Goal: Task Accomplishment & Management: Use online tool/utility

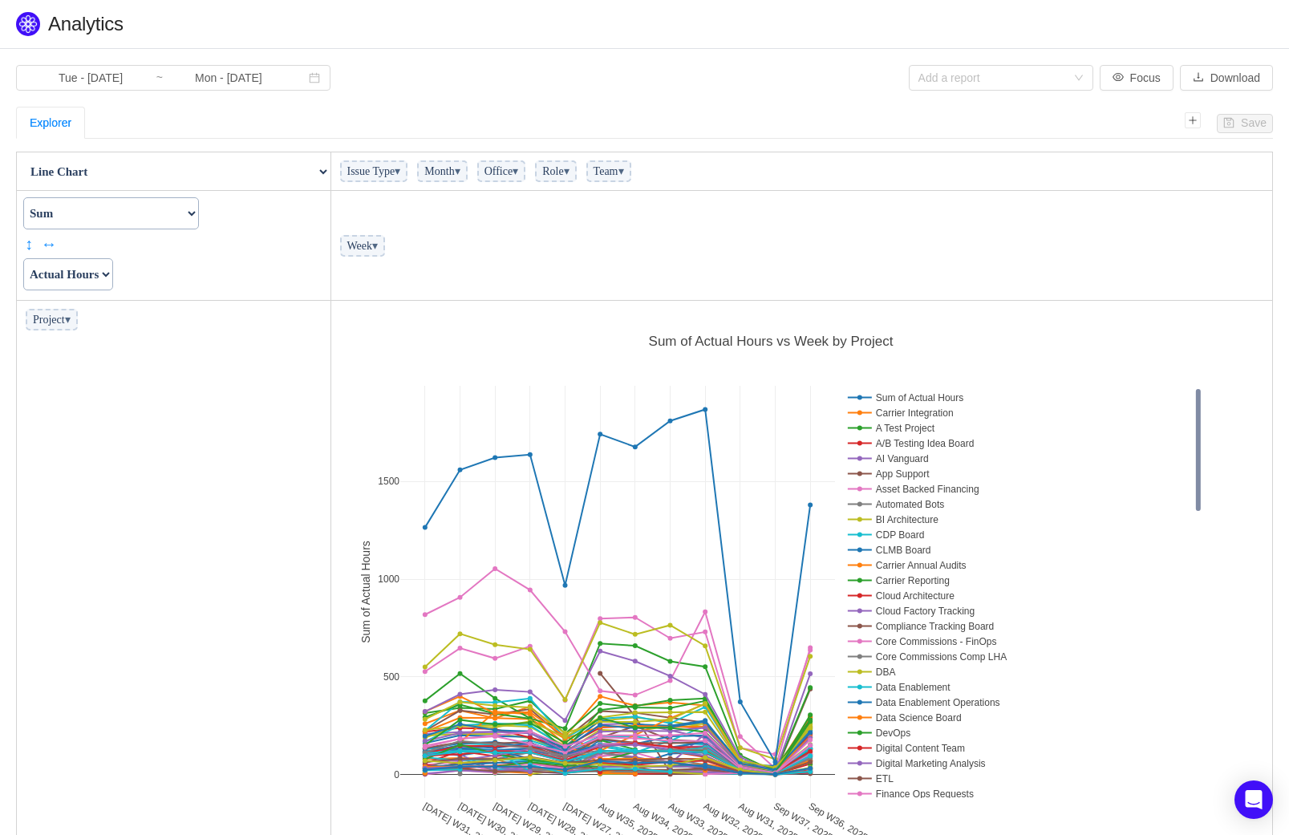
click at [631, 171] on span "Team ▾" at bounding box center [608, 171] width 45 height 22
drag, startPoint x: 383, startPoint y: 246, endPoint x: 99, endPoint y: 324, distance: 294.5
click at [511, 224] on td "Week ▾" at bounding box center [802, 246] width 943 height 110
click at [631, 171] on span "Team ▾" at bounding box center [608, 171] width 45 height 22
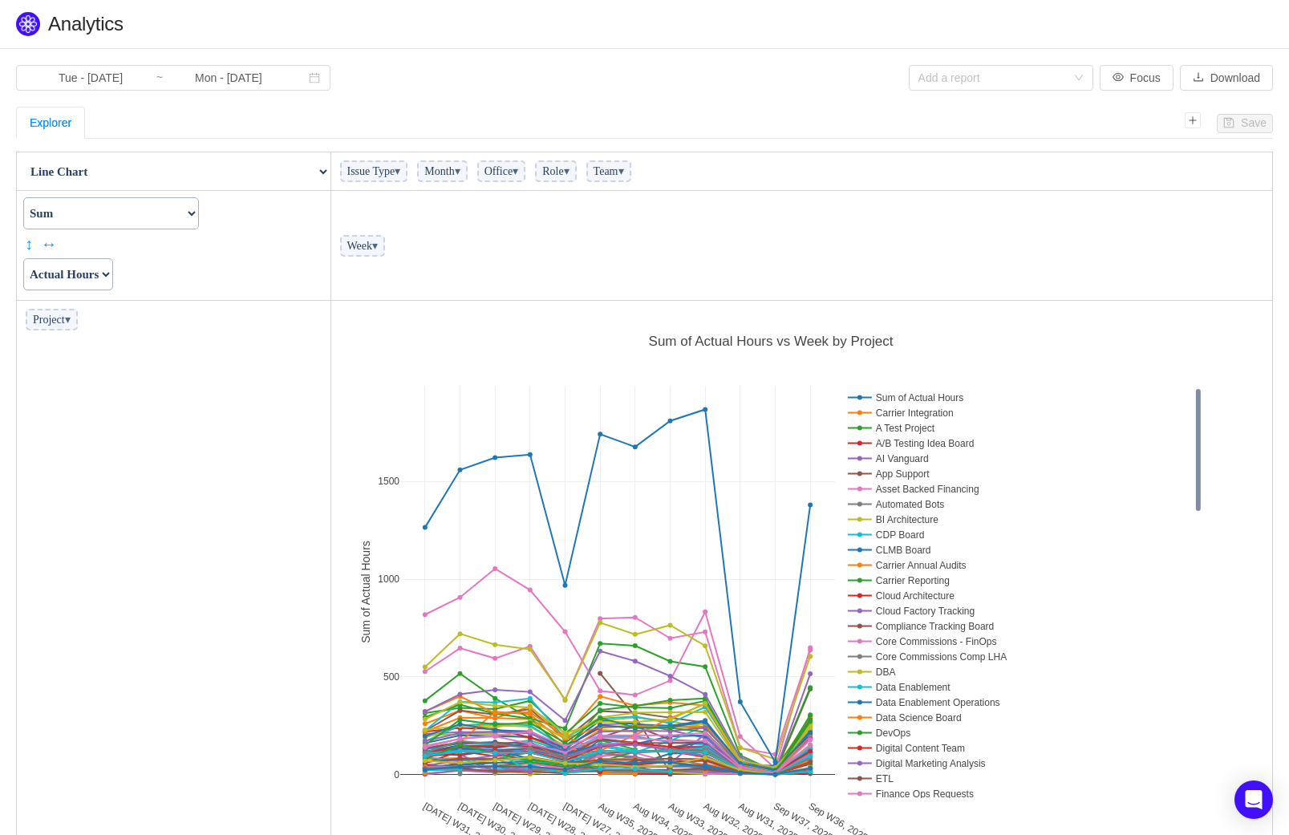
click at [281, 167] on select "Table Table Heatmap Table Col Heatmap Table Row Heatmap Export Table TSV Groupe…" at bounding box center [174, 172] width 312 height 32
click at [624, 226] on td "Week ▾" at bounding box center [802, 246] width 943 height 110
click at [71, 319] on span "▾" at bounding box center [68, 320] width 6 height 12
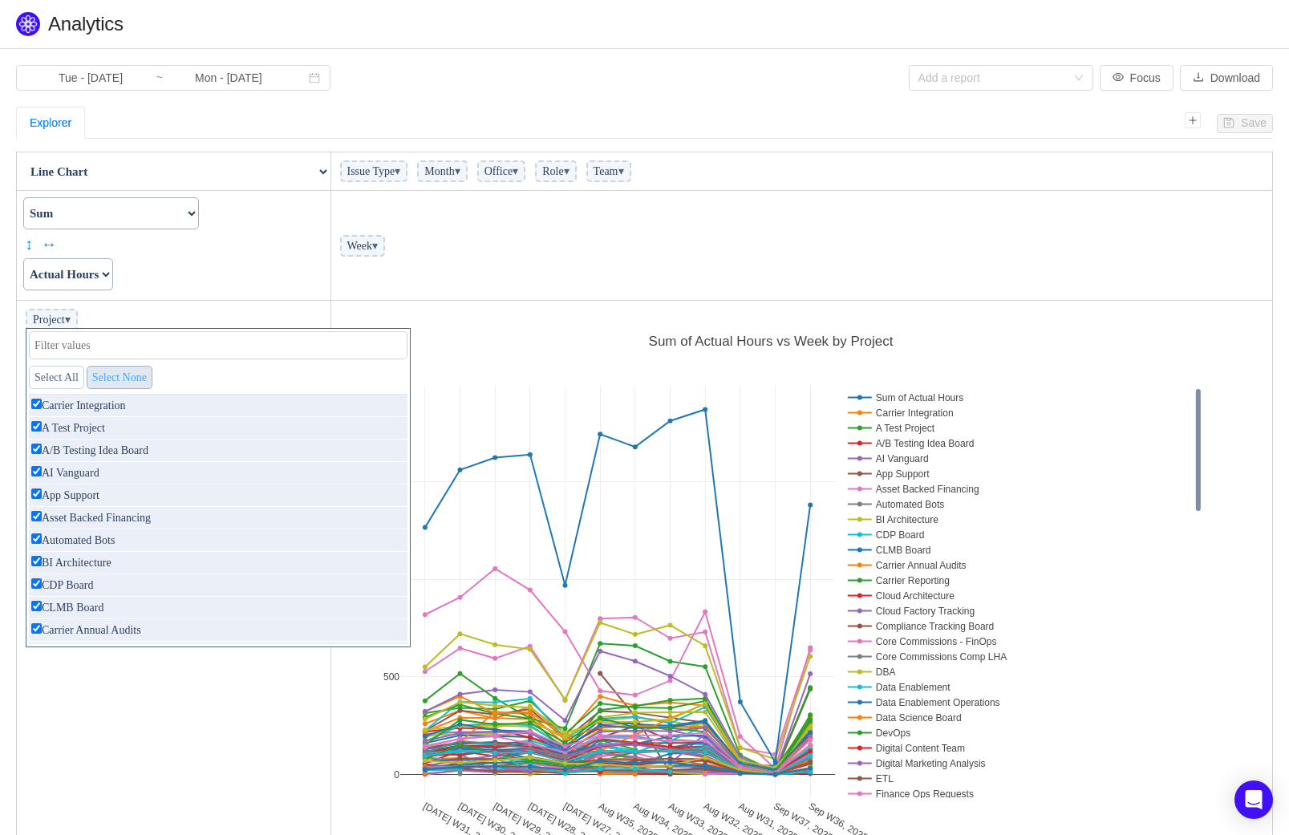
click at [139, 379] on link "Select None" at bounding box center [120, 377] width 66 height 23
checkbox input "false"
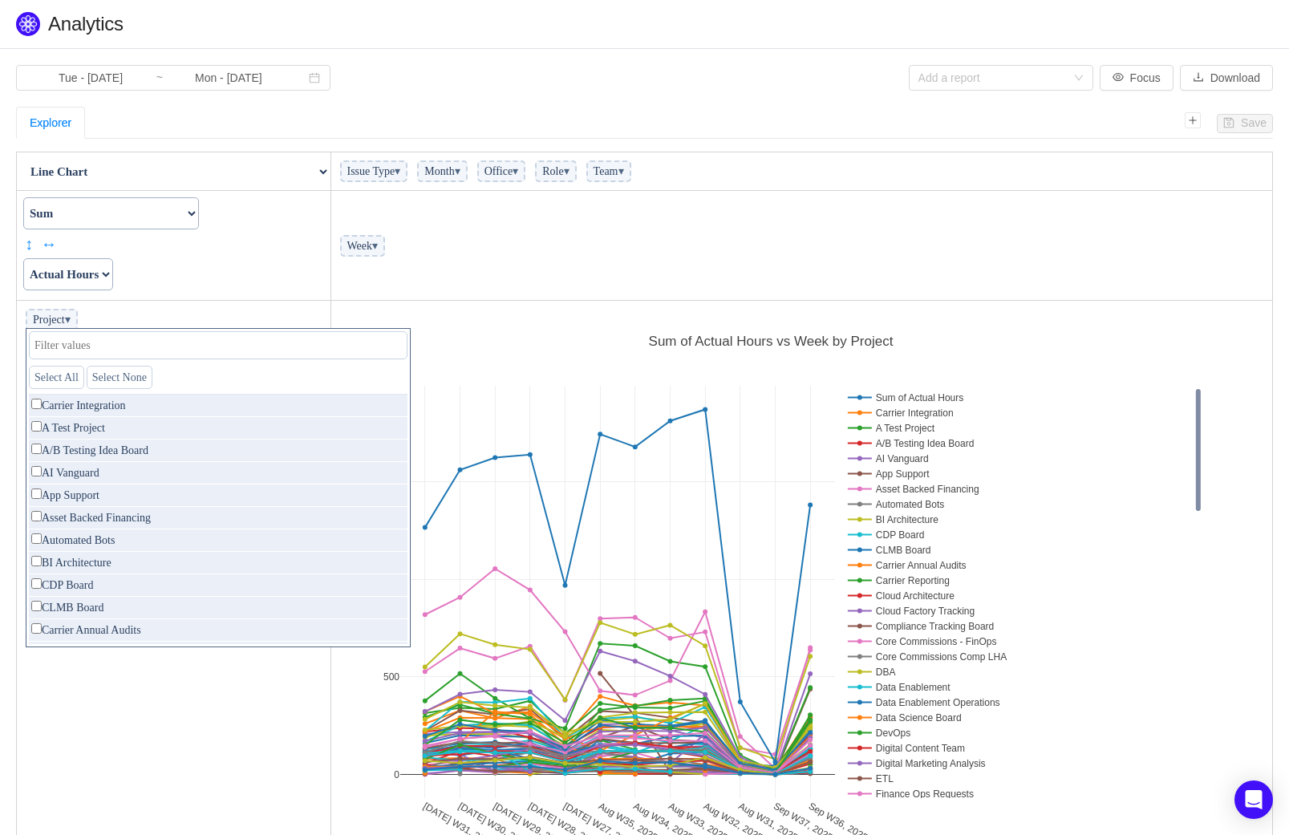
checkbox input "false"
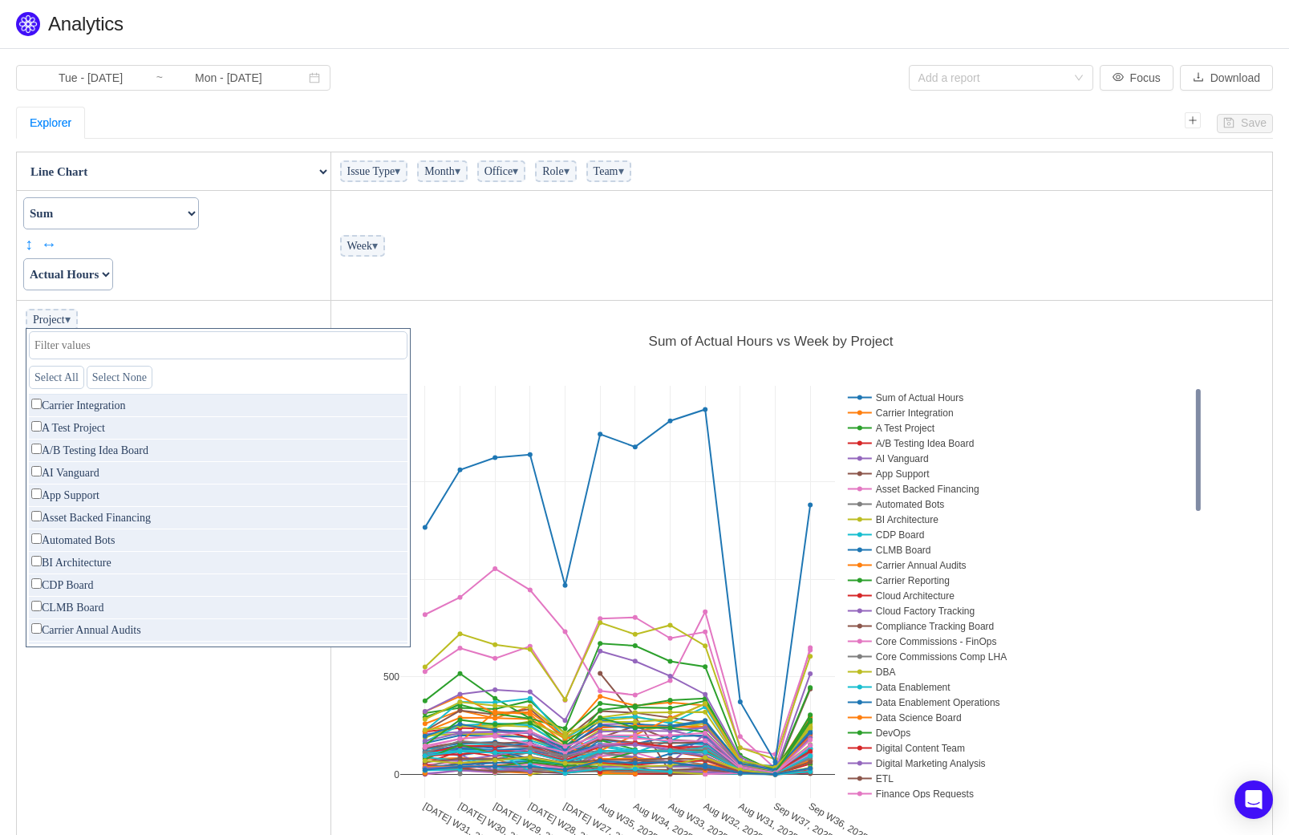
checkbox input "false"
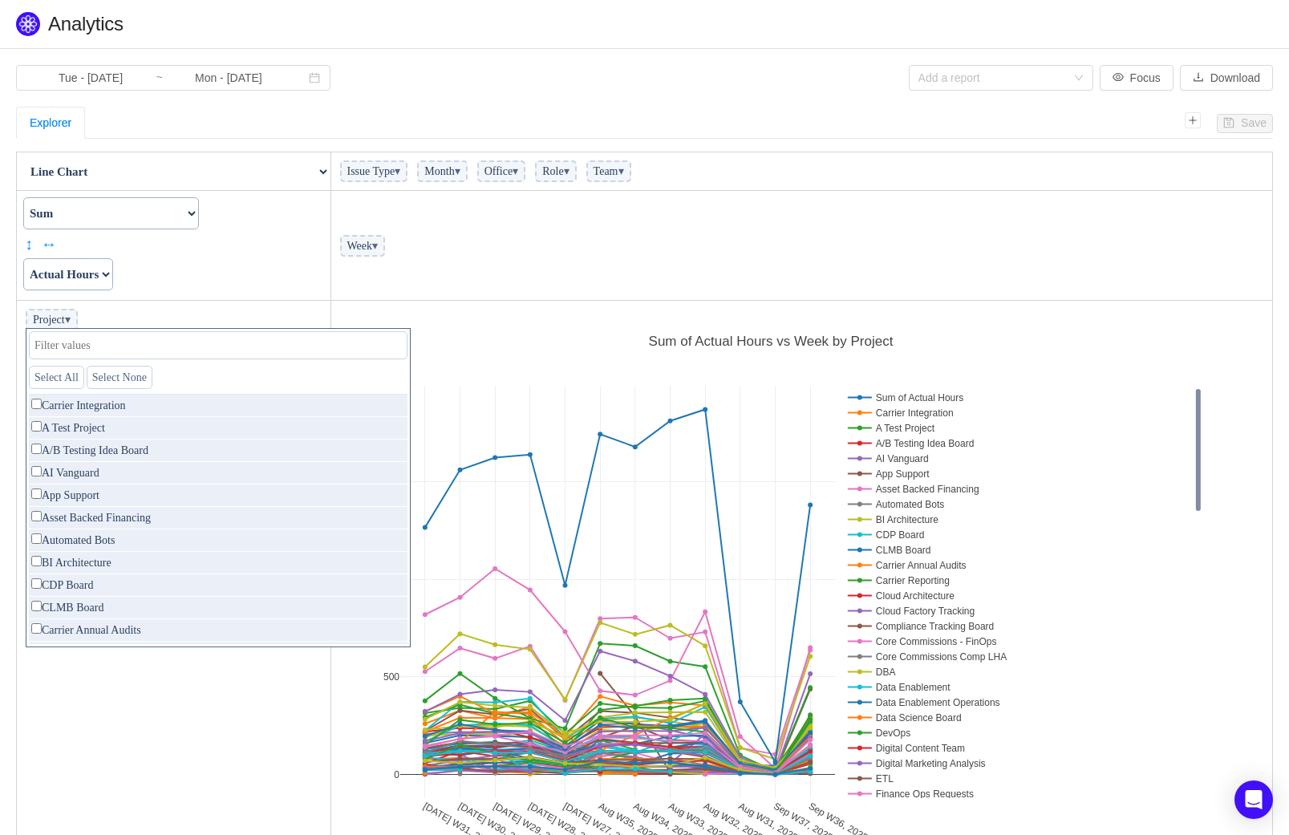
checkbox input "false"
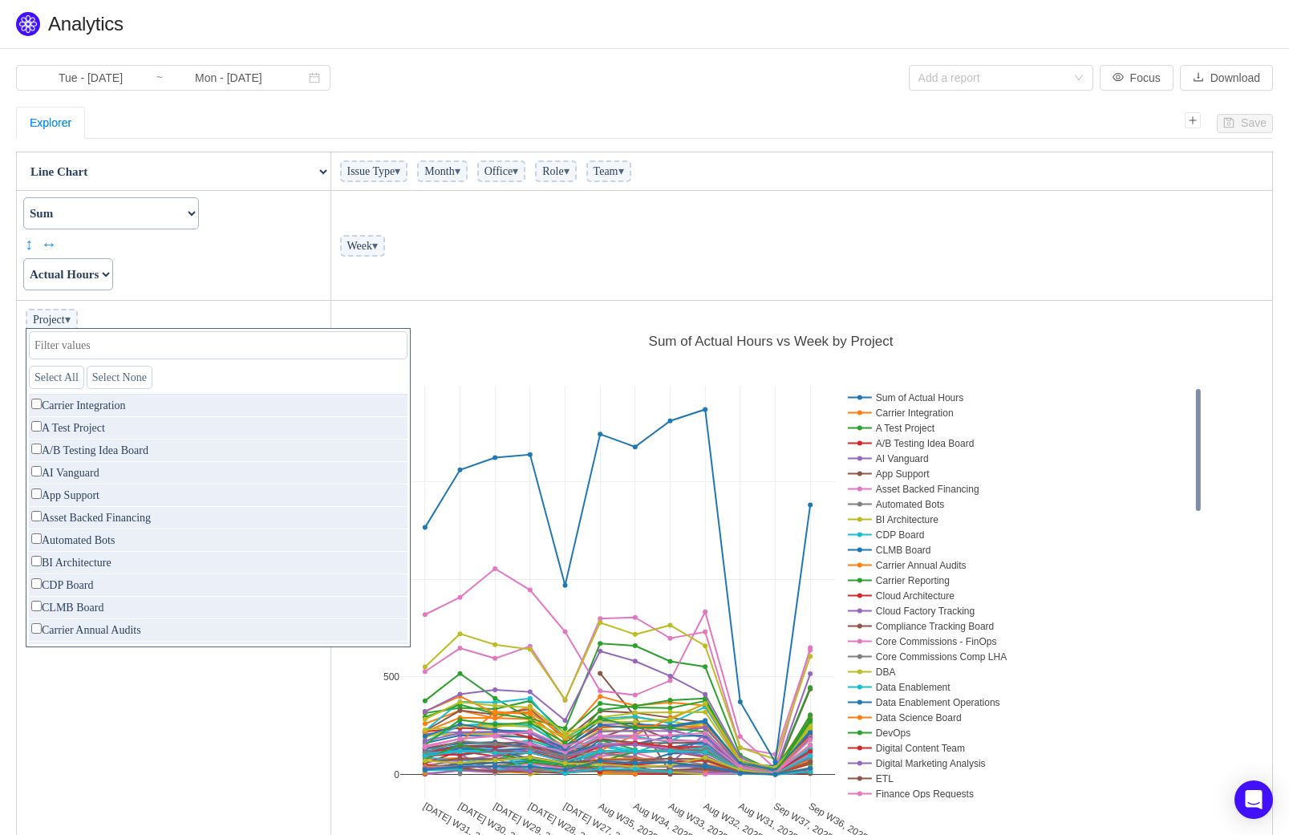
checkbox input "false"
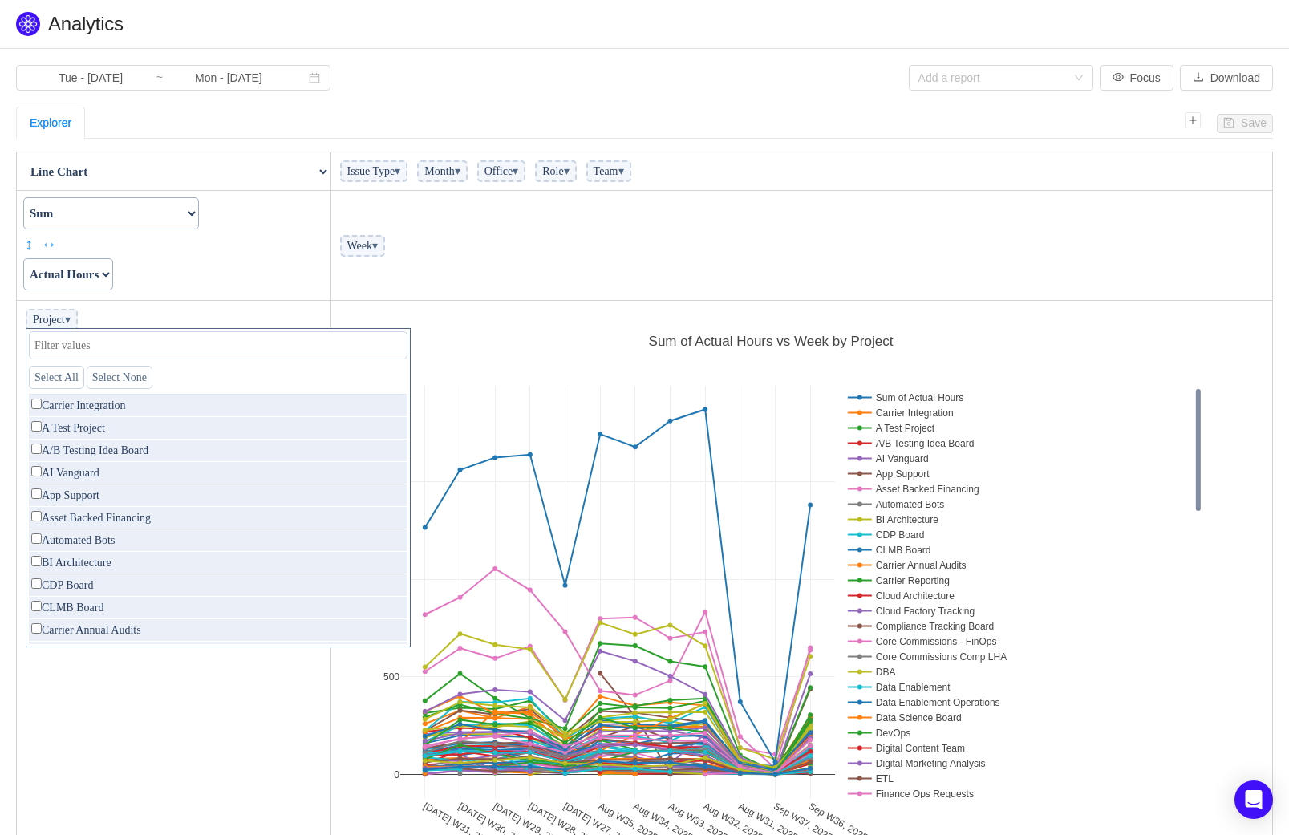
checkbox input "false"
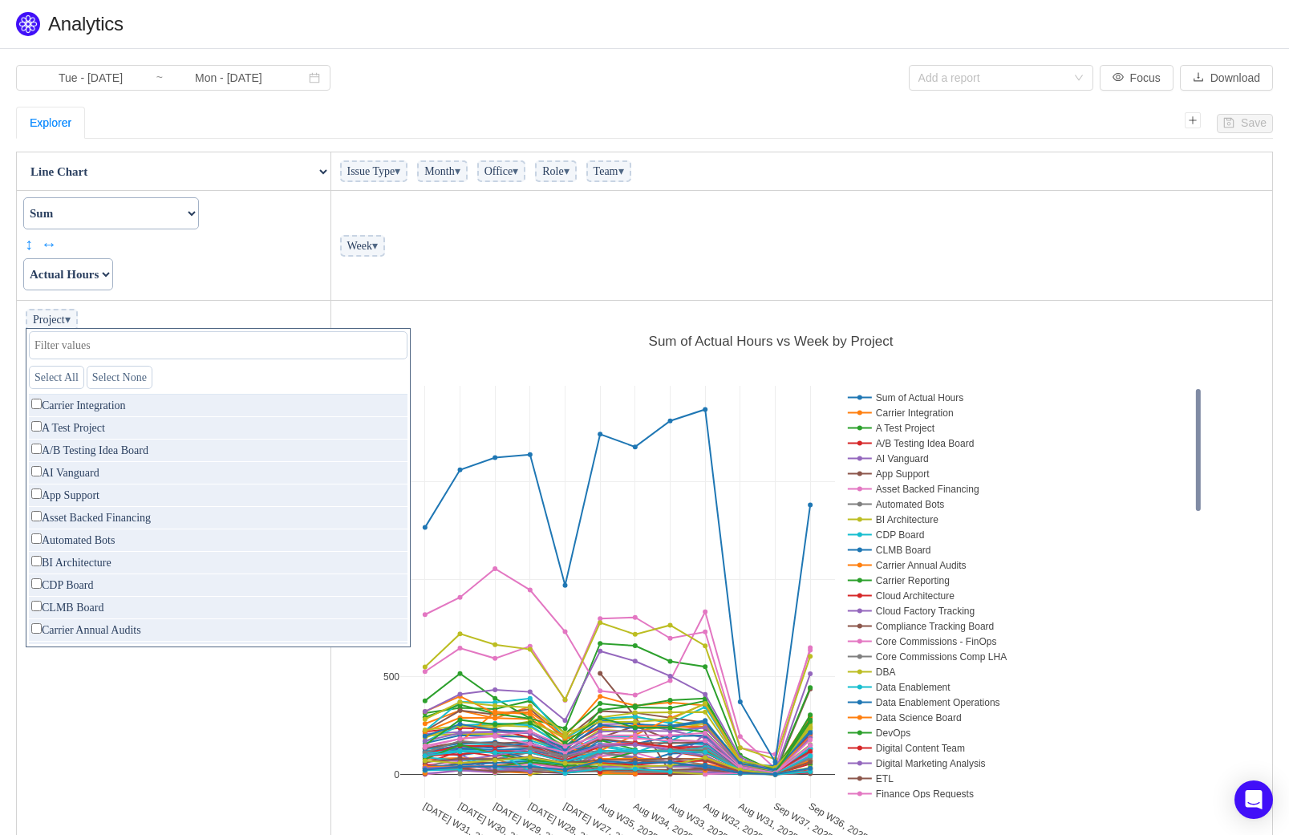
checkbox input "false"
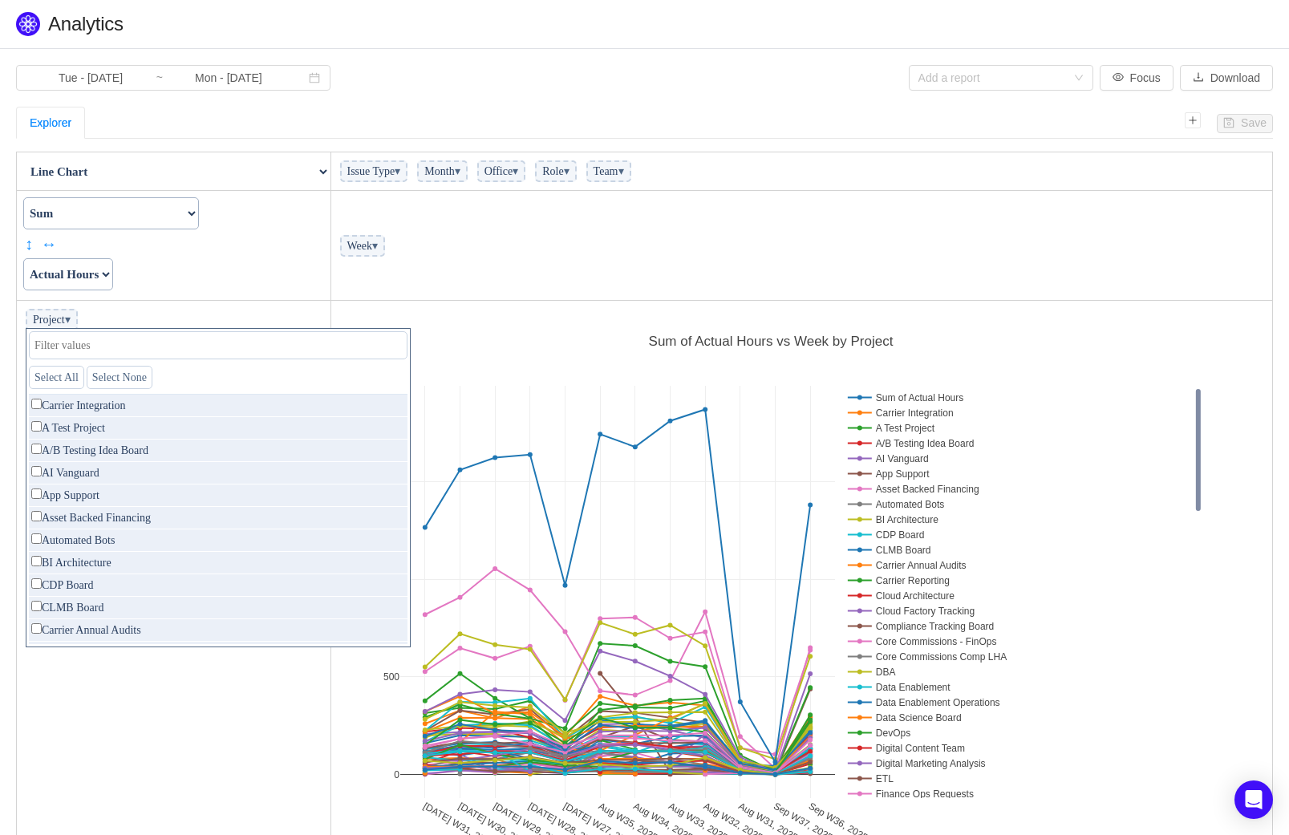
checkbox input "false"
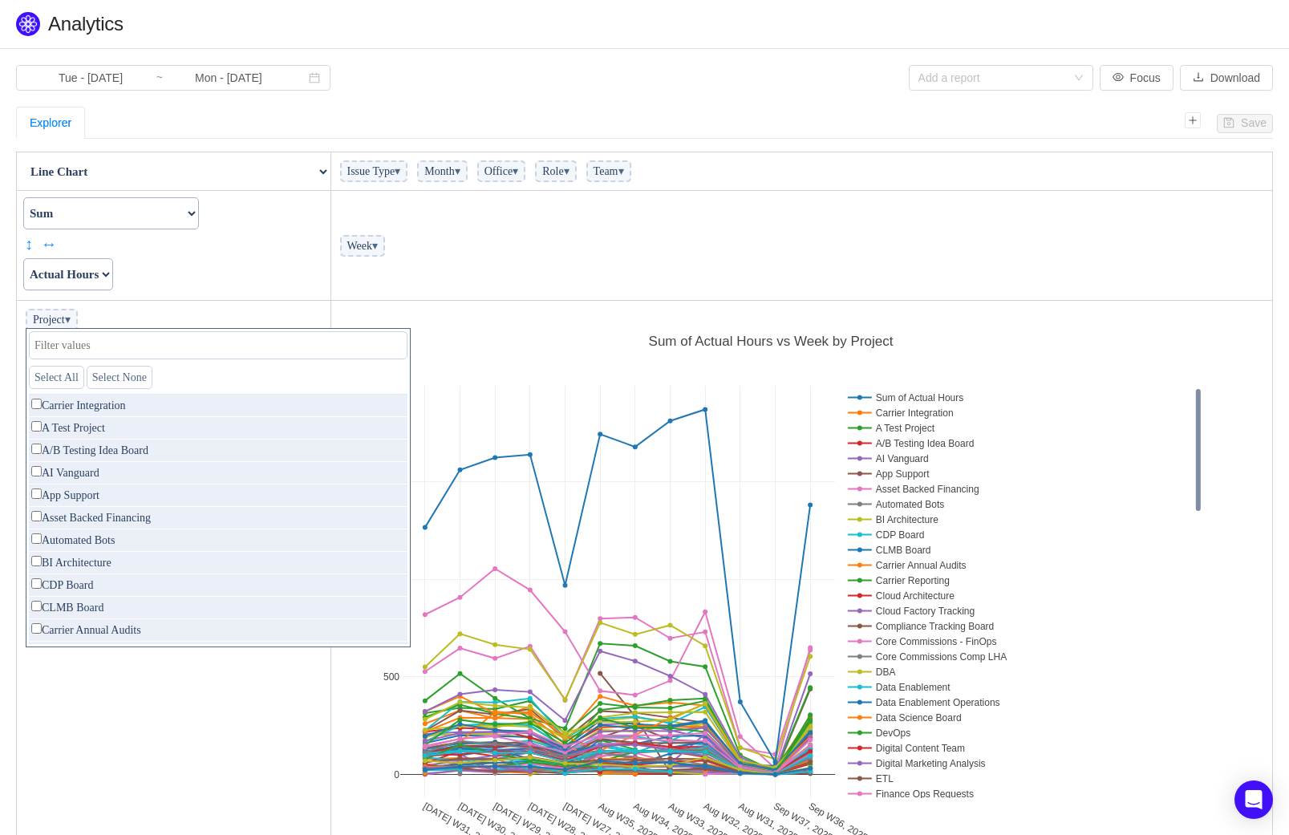
checkbox input "false"
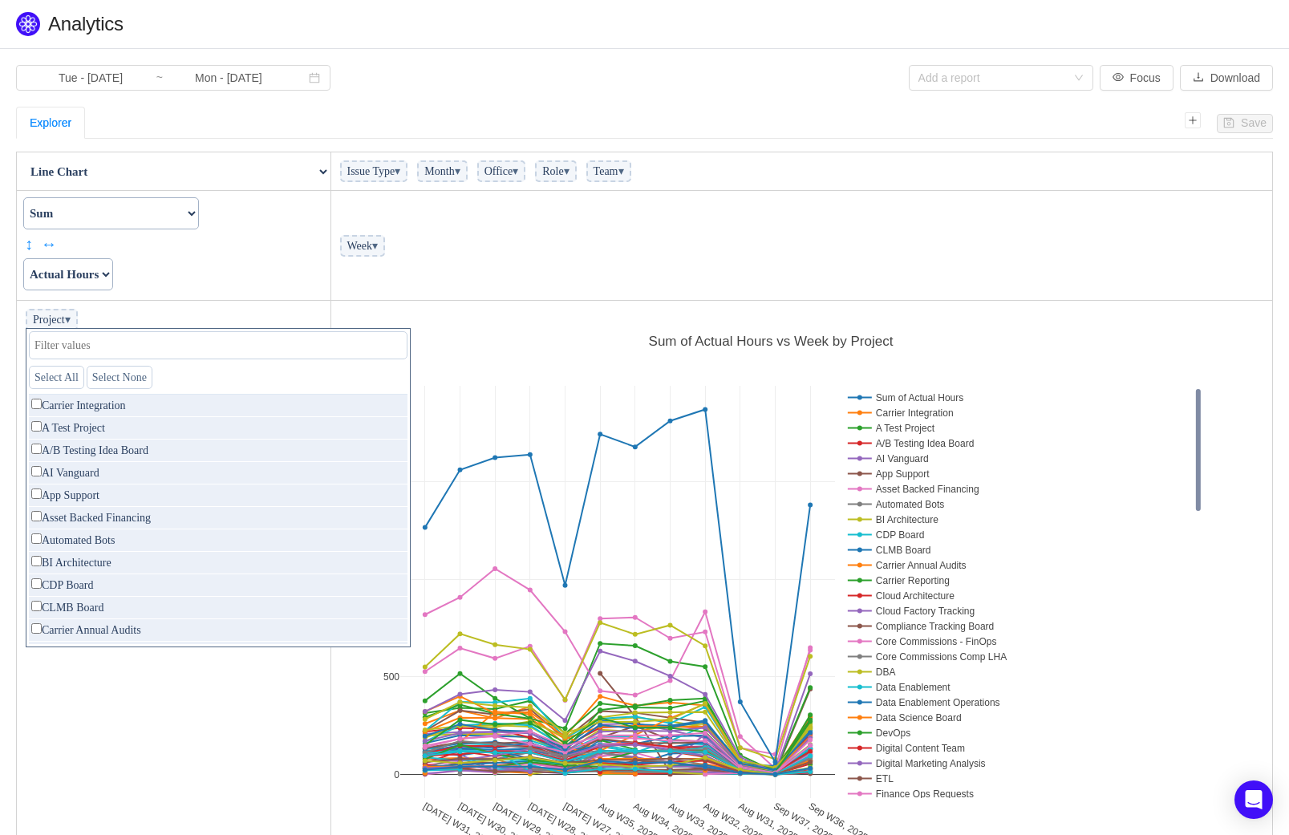
checkbox input "false"
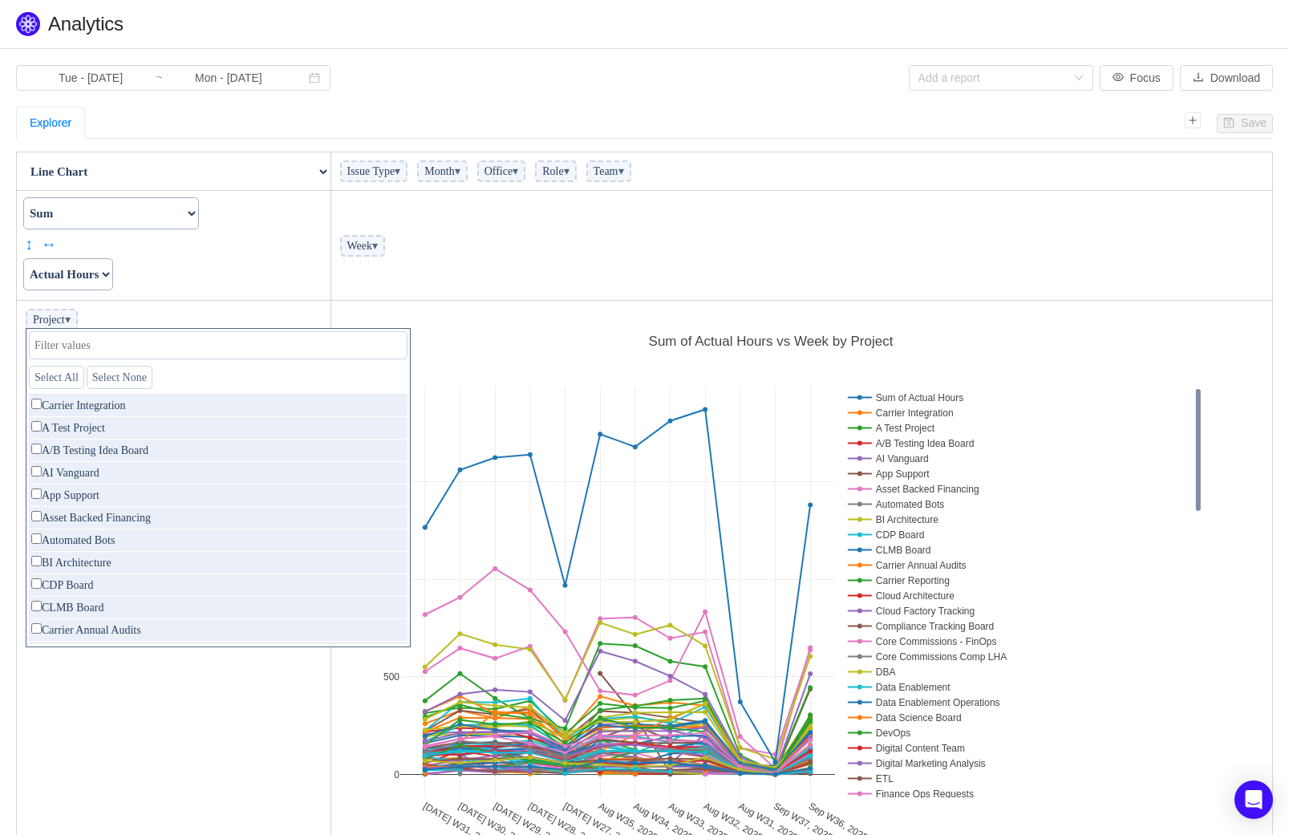
checkbox input "false"
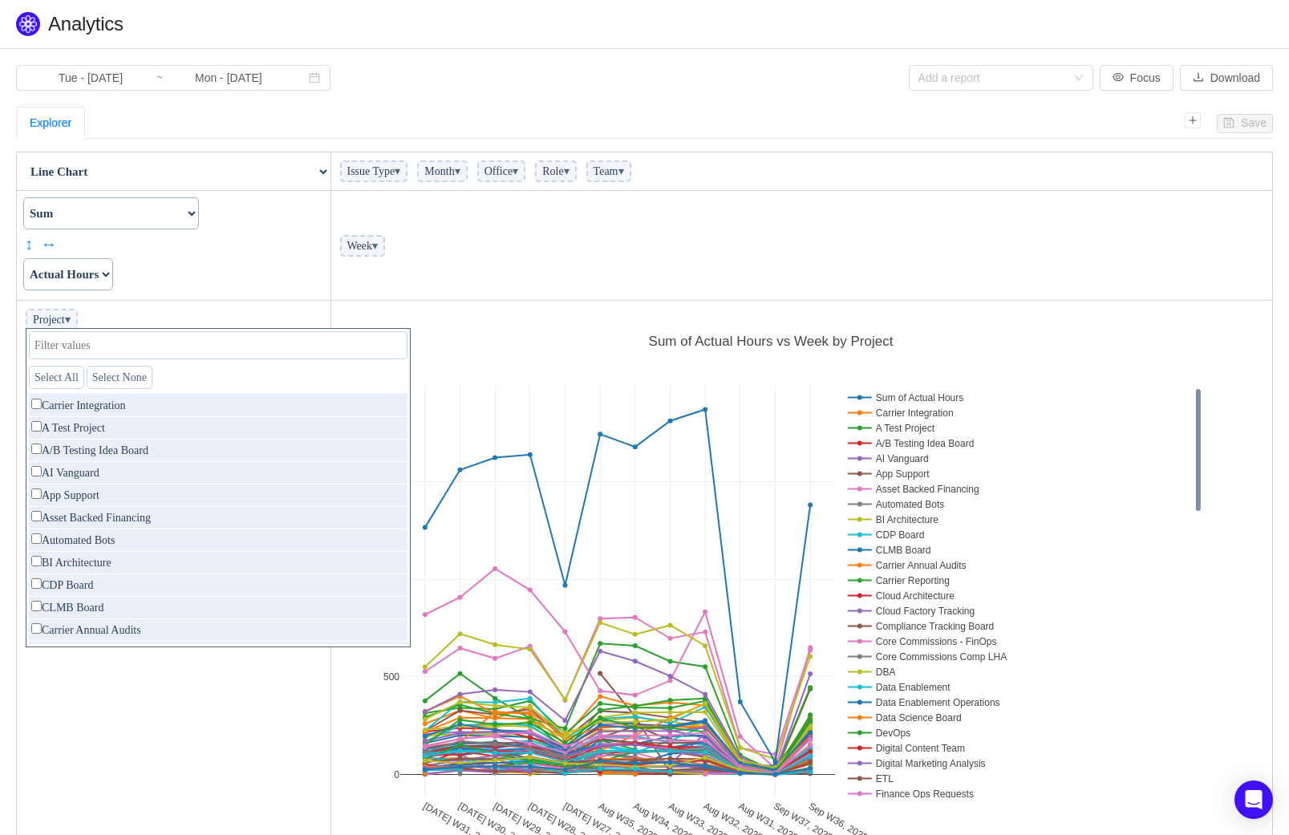
checkbox input "false"
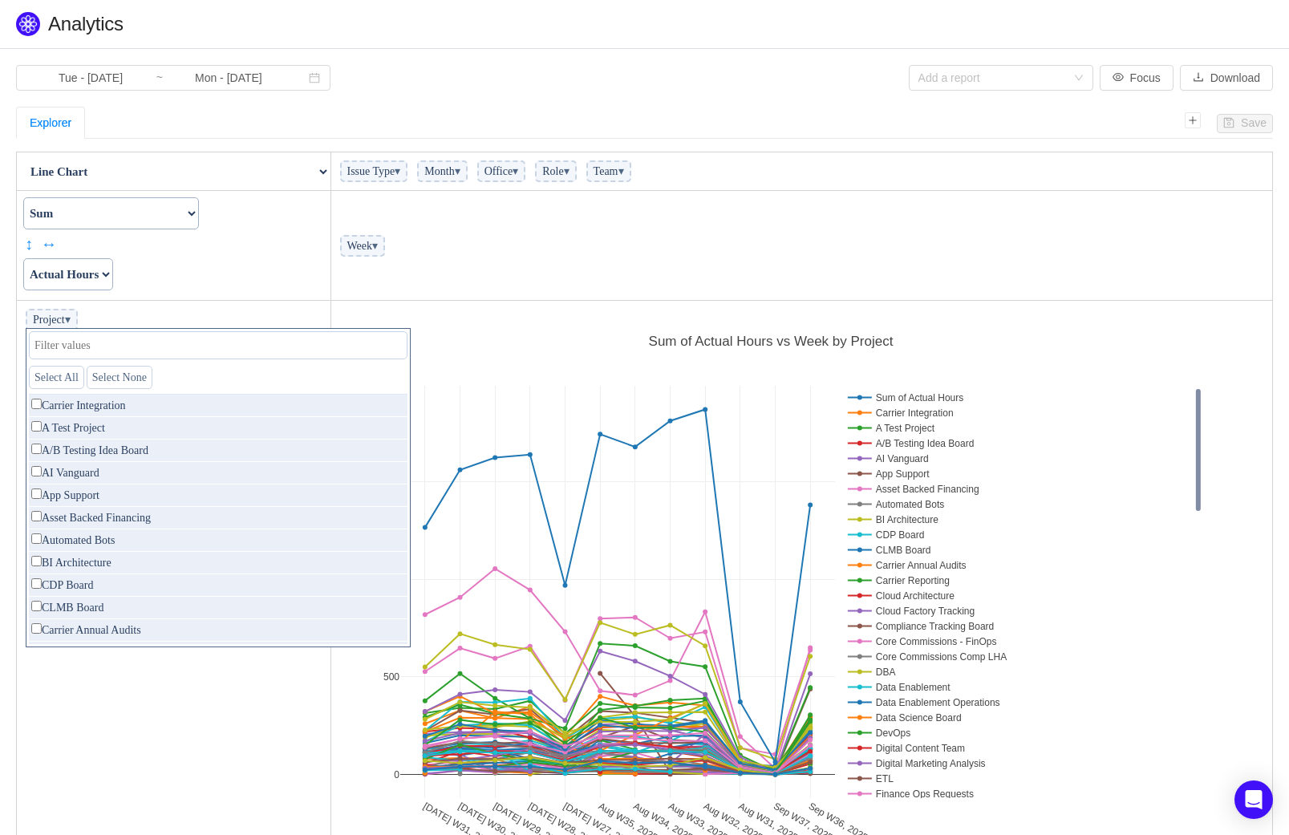
checkbox input "false"
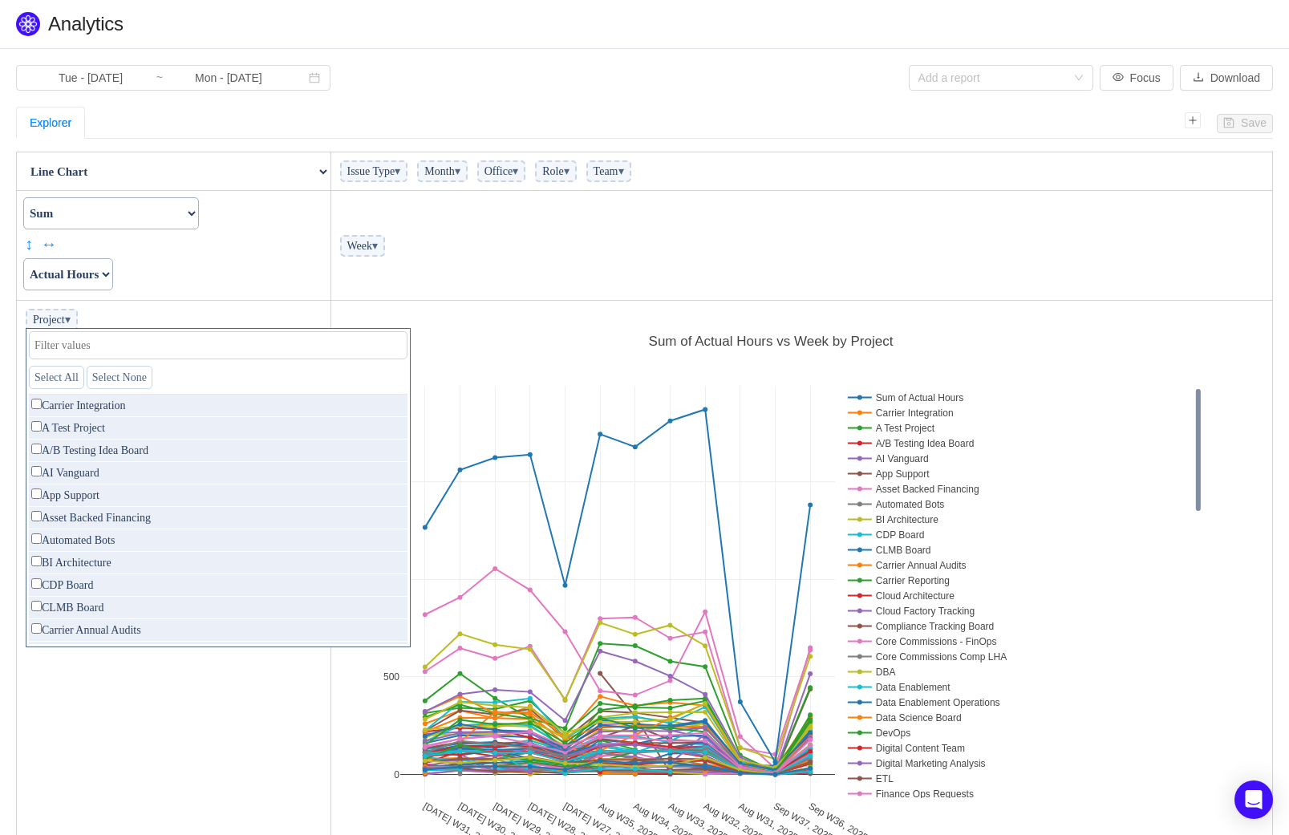
checkbox input "false"
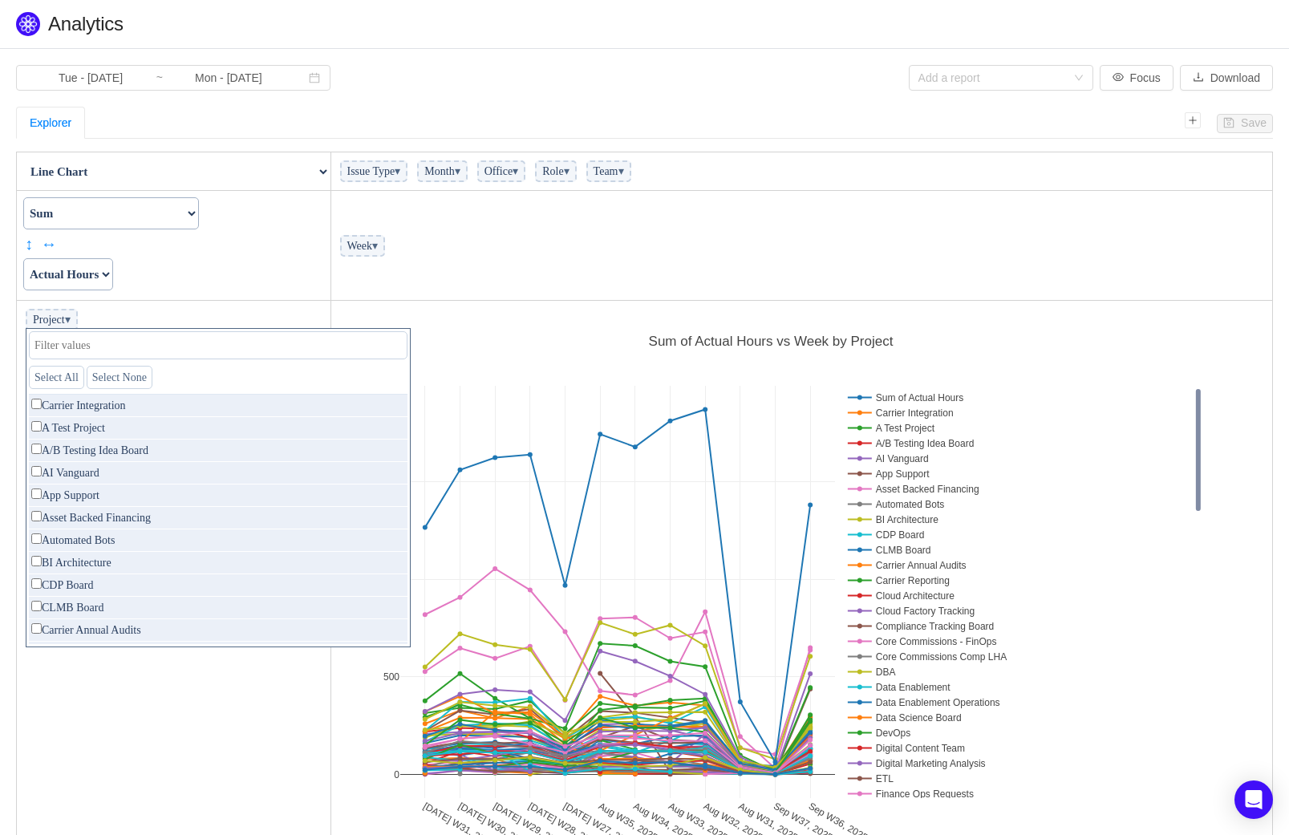
checkbox input "false"
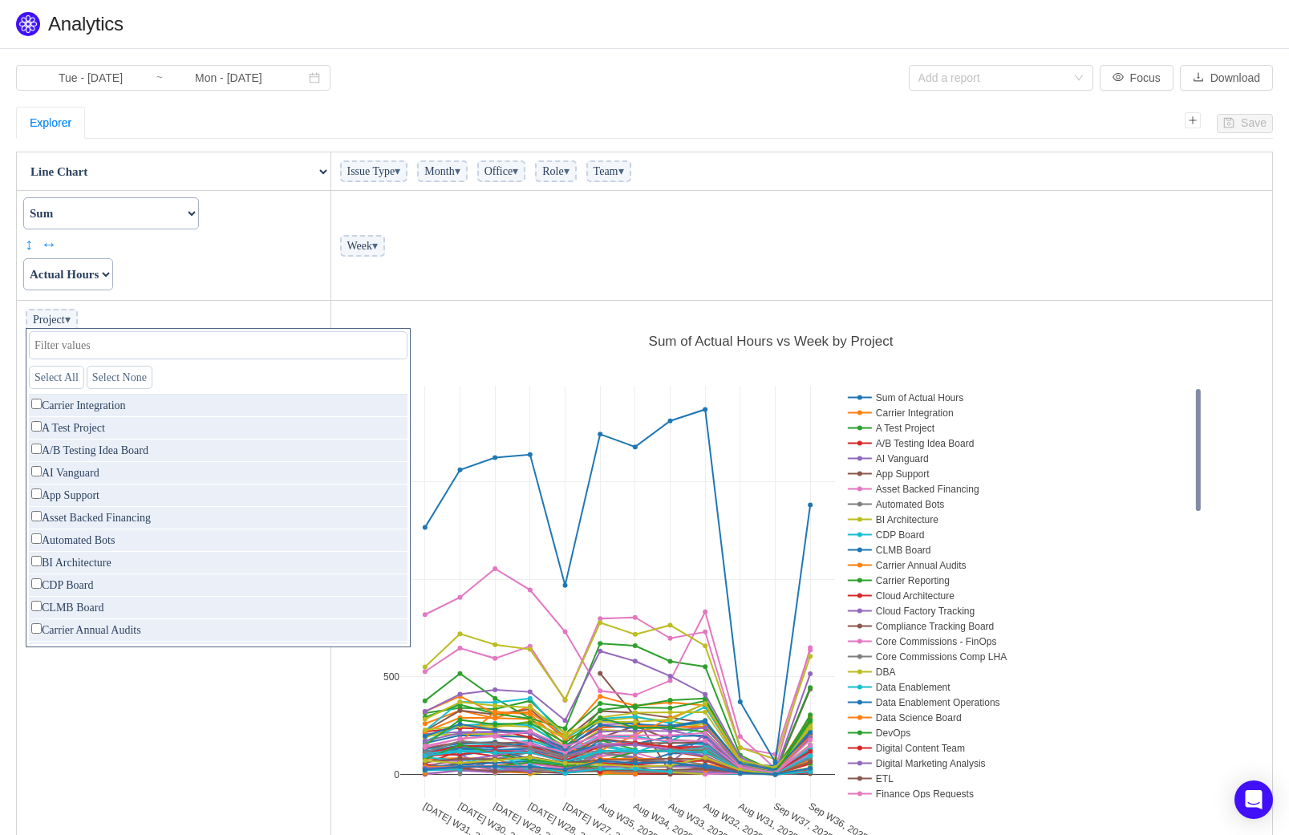
checkbox input "false"
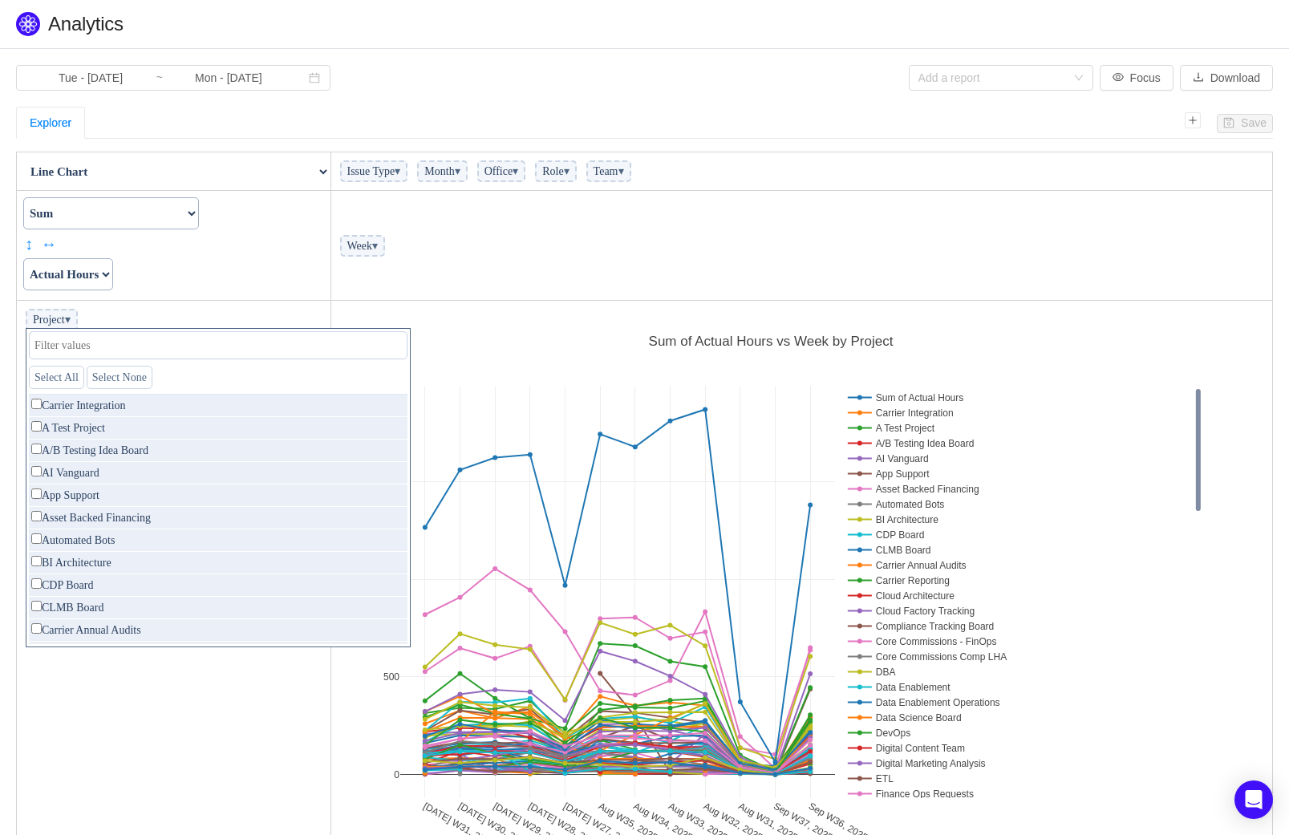
checkbox input "false"
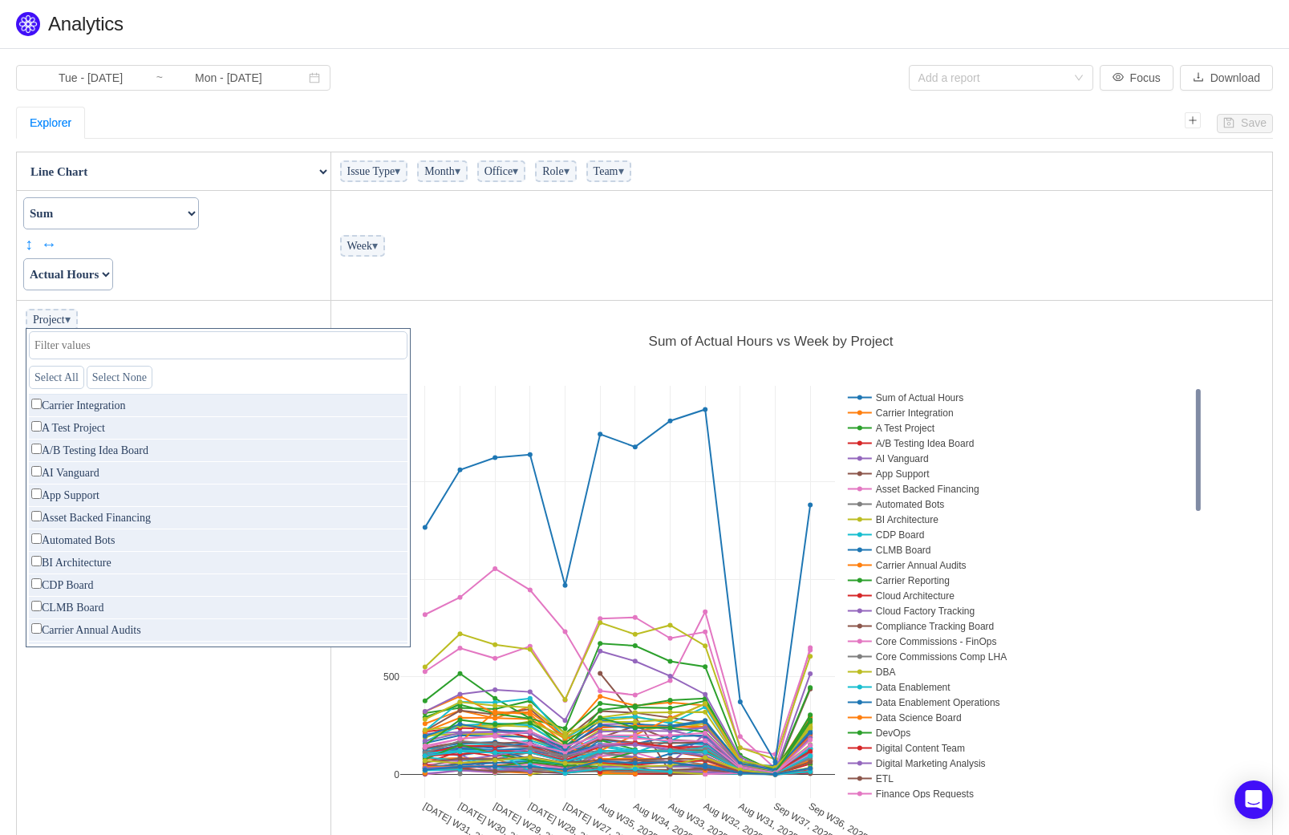
checkbox input "false"
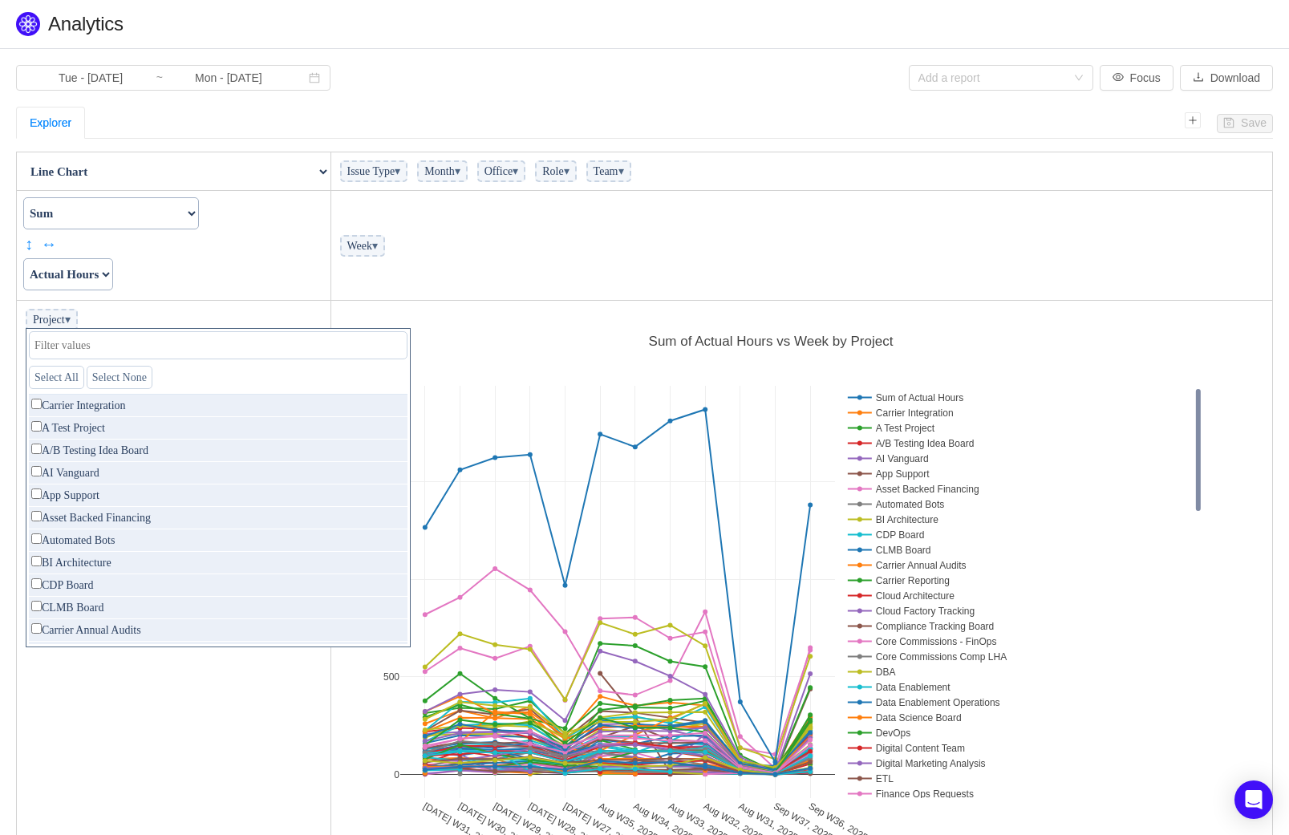
checkbox input "false"
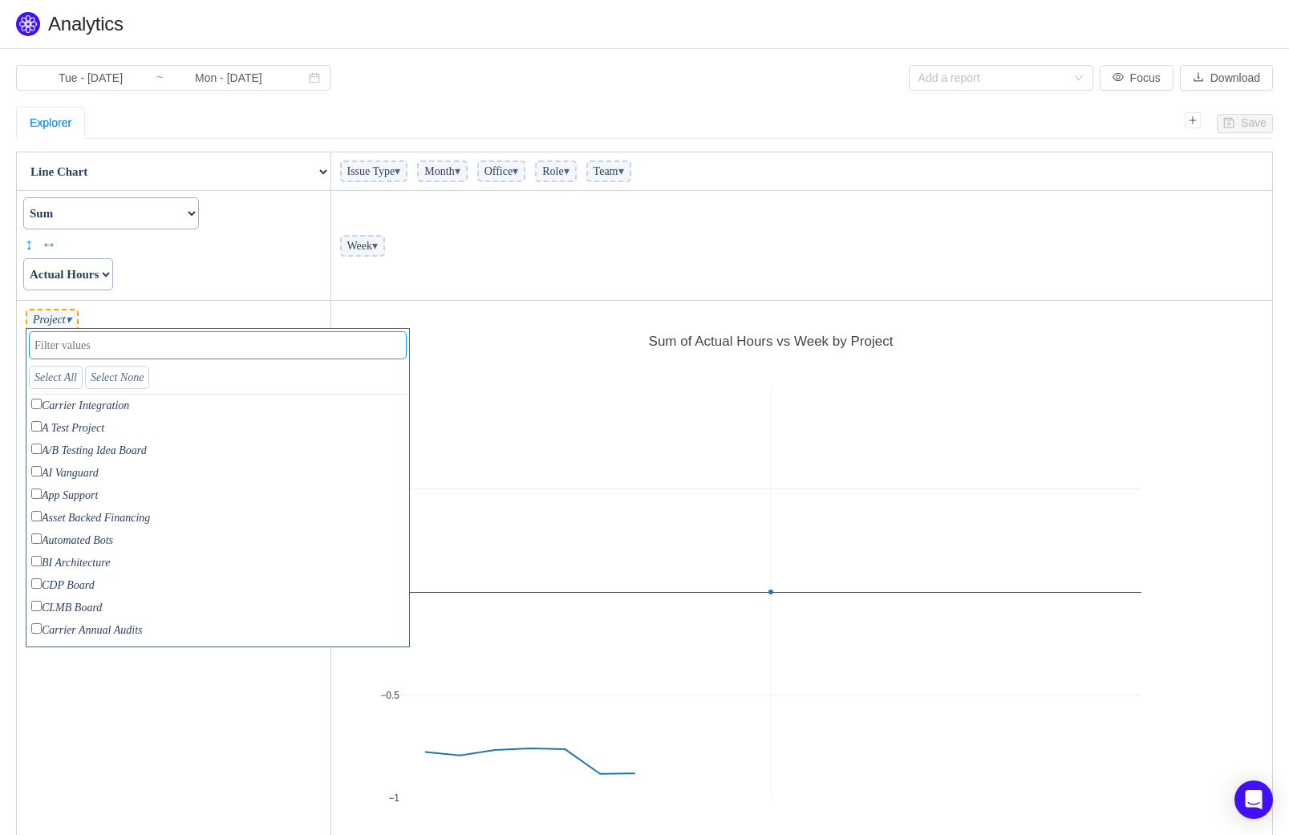
click at [174, 343] on input "text" at bounding box center [218, 345] width 378 height 28
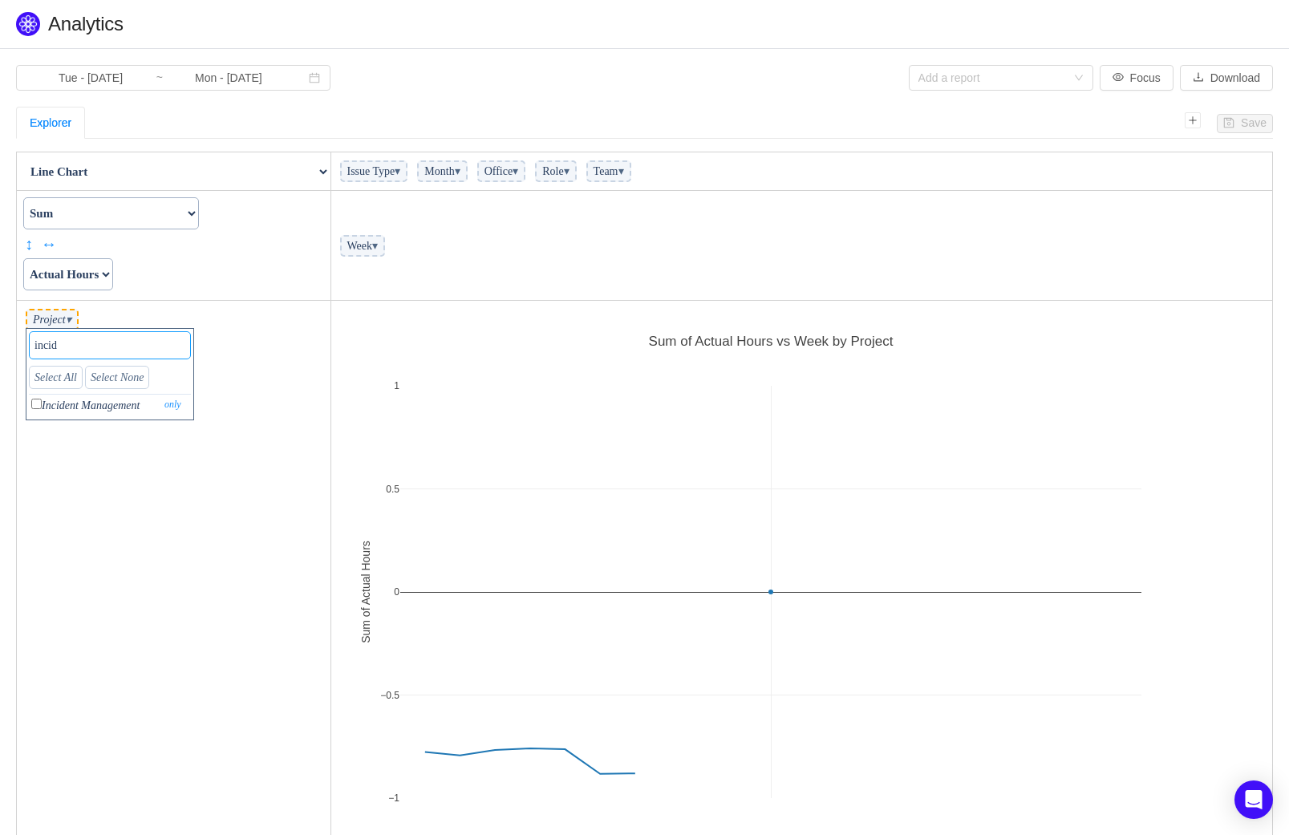
type input "incid"
click at [40, 408] on input "checkbox" at bounding box center [36, 404] width 10 height 10
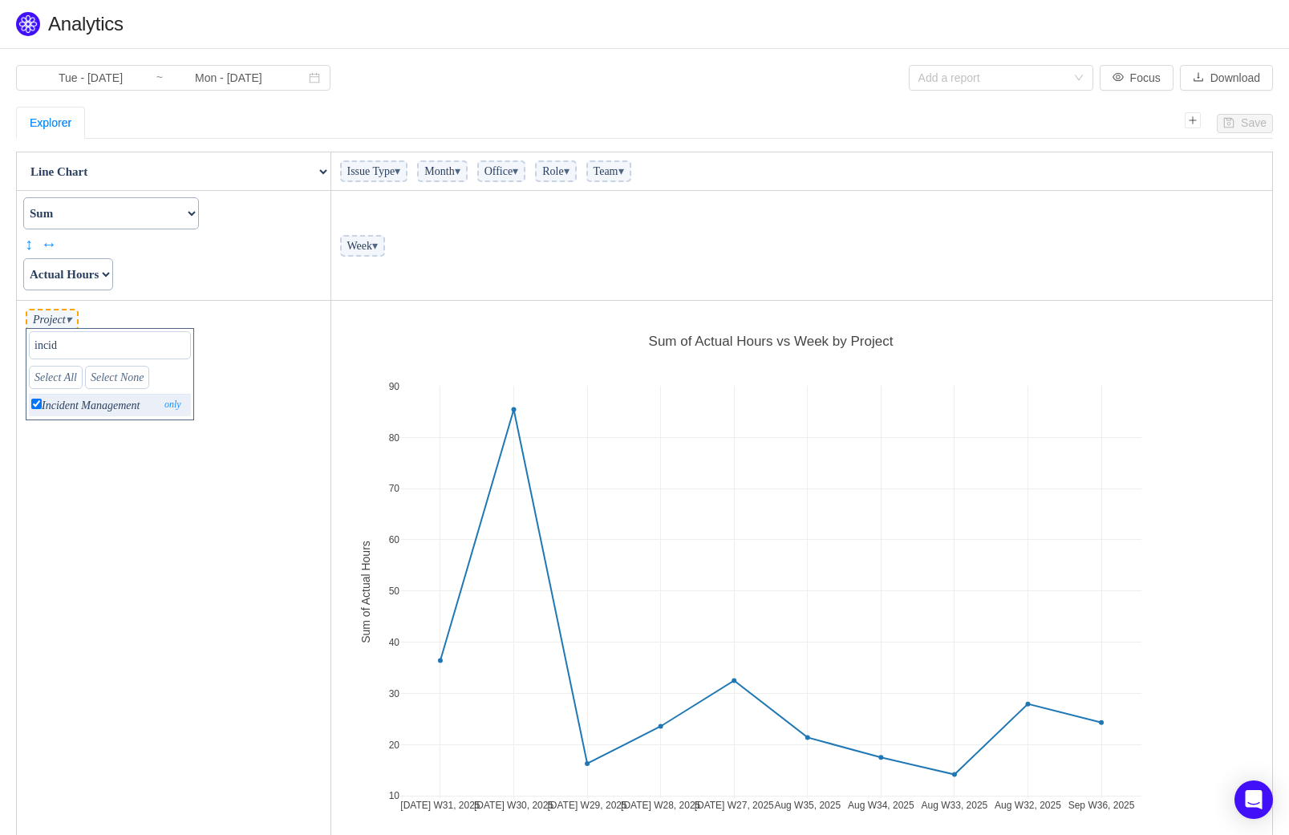
click at [38, 404] on input "checkbox" at bounding box center [36, 404] width 10 height 10
checkbox input "false"
click at [88, 355] on input "incid" at bounding box center [110, 345] width 162 height 28
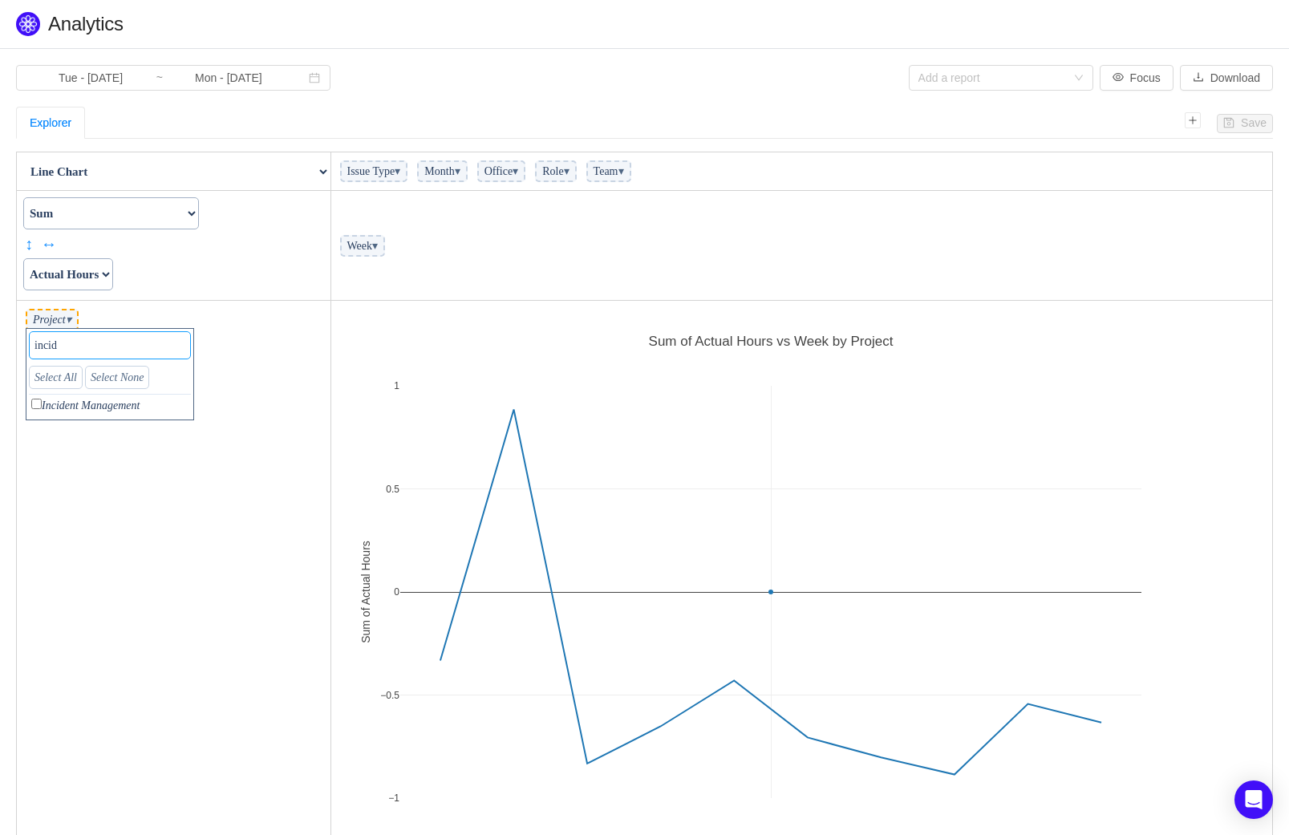
click at [58, 348] on input "incid" at bounding box center [110, 345] width 162 height 28
click at [58, 349] on input "incid" at bounding box center [110, 345] width 162 height 28
type input "su"
click at [41, 408] on input "checkbox" at bounding box center [36, 404] width 10 height 10
checkbox input "true"
